Goal: Task Accomplishment & Management: Complete application form

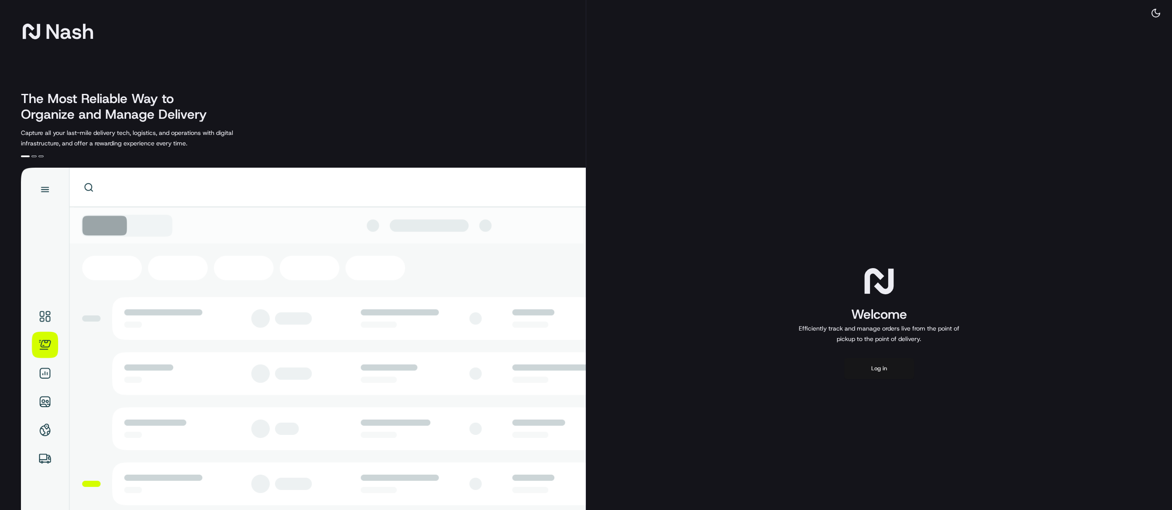
click at [884, 372] on button "Log in" at bounding box center [879, 368] width 70 height 21
